Goal: Information Seeking & Learning: Check status

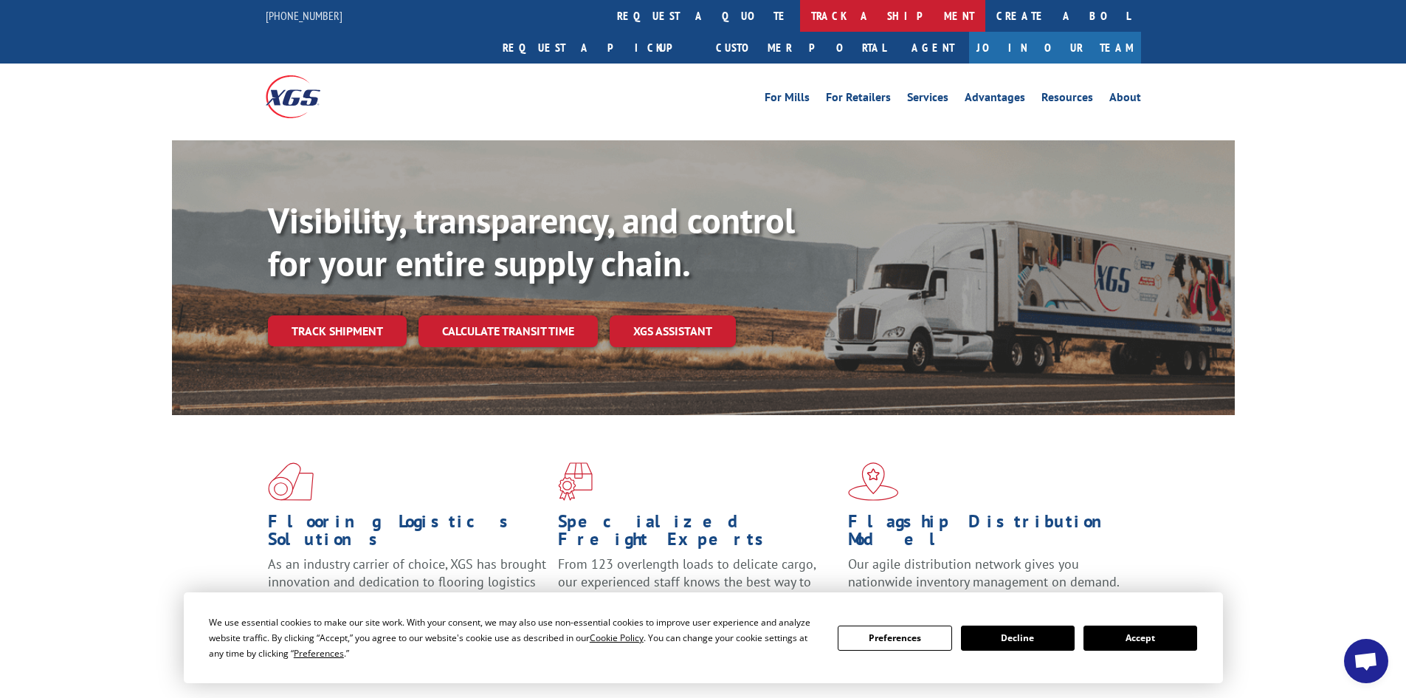
click at [800, 13] on link "track a shipment" at bounding box center [892, 16] width 185 height 32
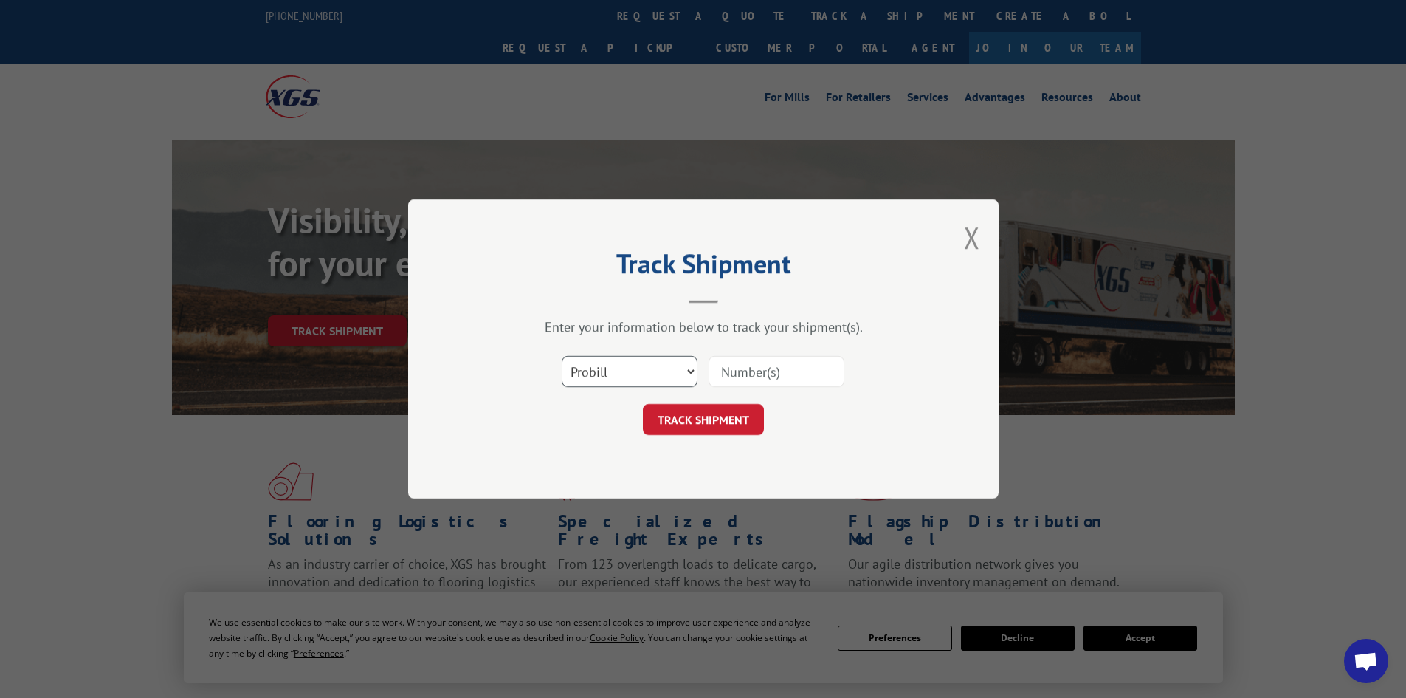
click at [650, 374] on select "Select category... Probill BOL PO" at bounding box center [630, 371] width 136 height 31
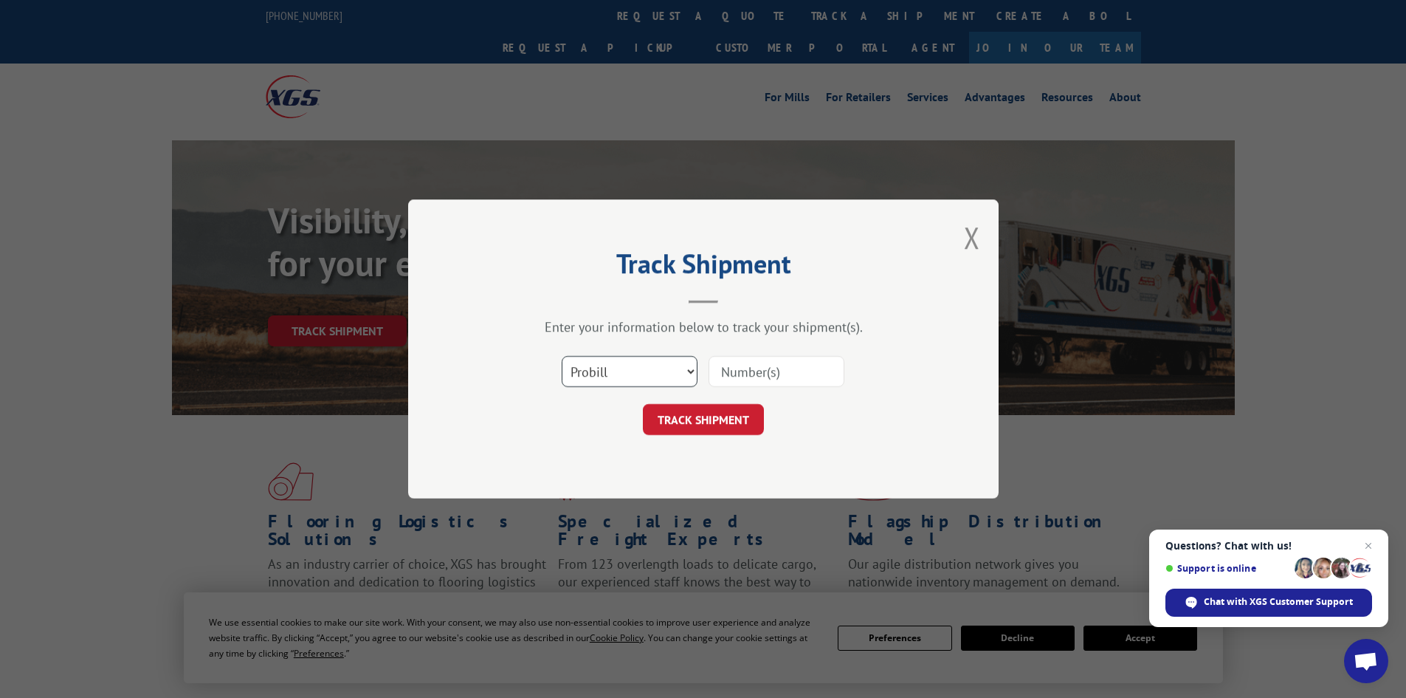
select select "bol"
click at [562, 356] on select "Select category... Probill BOL PO" at bounding box center [630, 371] width 136 height 31
click at [732, 375] on input at bounding box center [777, 371] width 136 height 31
paste input "5199270"
type input "5199270"
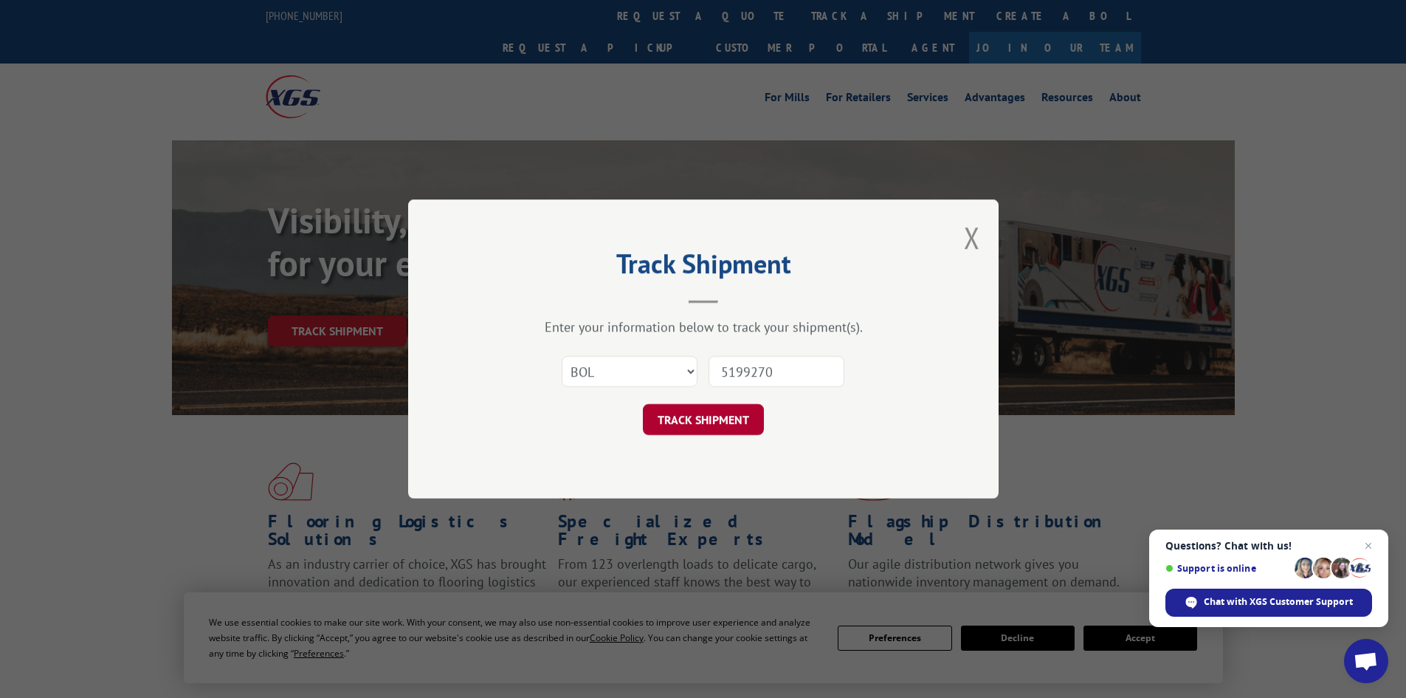
click at [692, 417] on button "TRACK SHIPMENT" at bounding box center [703, 419] width 121 height 31
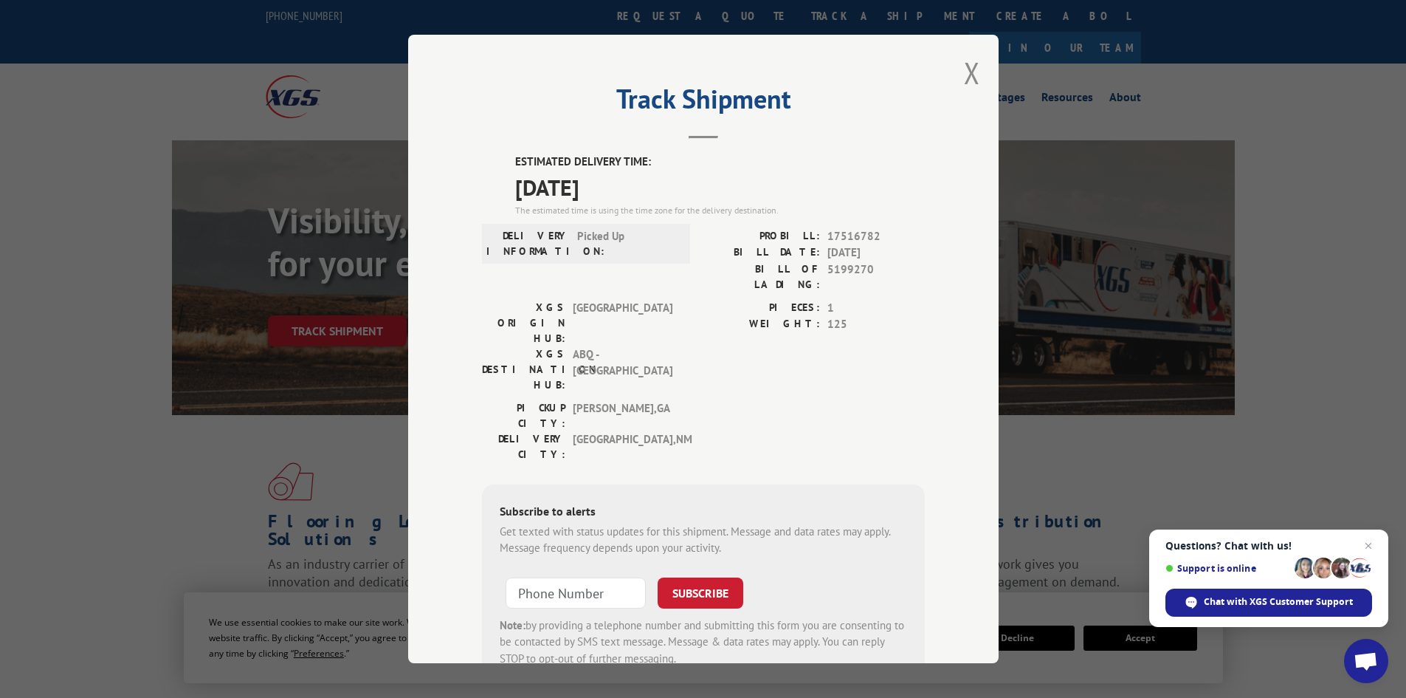
drag, startPoint x: 631, startPoint y: 185, endPoint x: 481, endPoint y: 138, distance: 157.8
click at [481, 138] on div "Track Shipment ESTIMATED DELIVERY TIME: [DATE] The estimated time is using the …" at bounding box center [703, 349] width 591 height 628
copy div "Track Shipment ESTIMATED DELIVERY TIME: [DATE]"
drag, startPoint x: 869, startPoint y: 269, endPoint x: 814, endPoint y: 265, distance: 55.5
click at [814, 265] on div "BILL OF LADING: 5199270" at bounding box center [814, 276] width 221 height 31
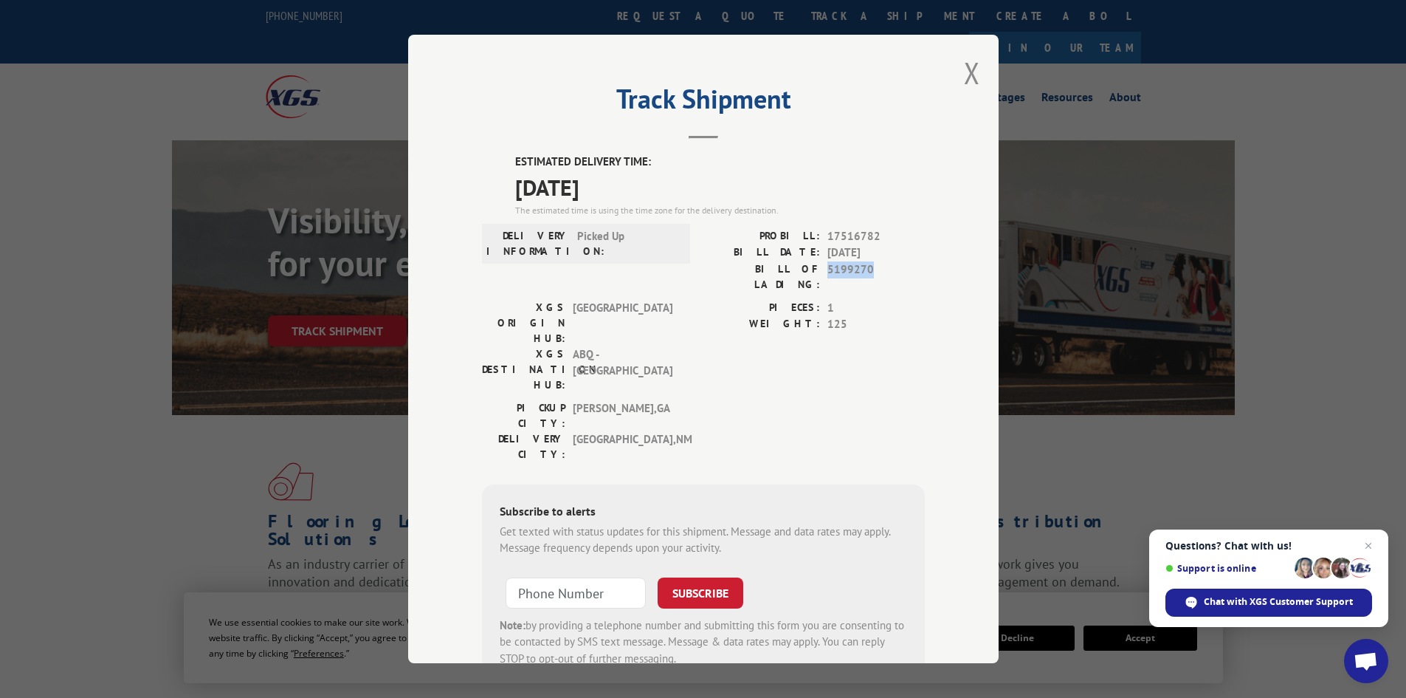
copy div "5199270"
